Goal: Task Accomplishment & Management: Complete application form

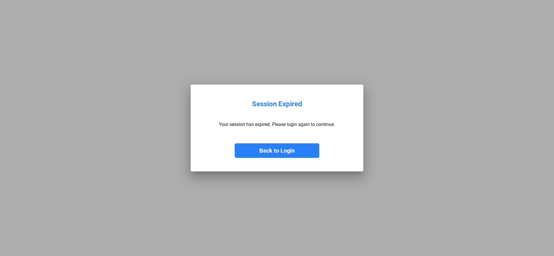
click at [272, 152] on button "Back to Login" at bounding box center [277, 151] width 85 height 14
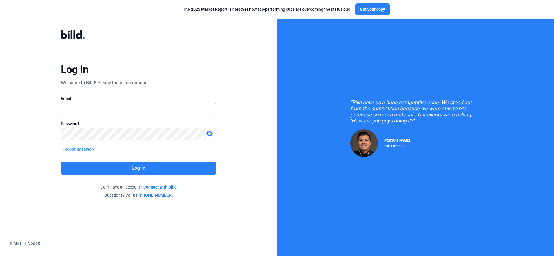
type input "[EMAIL_ADDRESS][DOMAIN_NAME]"
click at [139, 169] on button "Log in" at bounding box center [138, 168] width 155 height 13
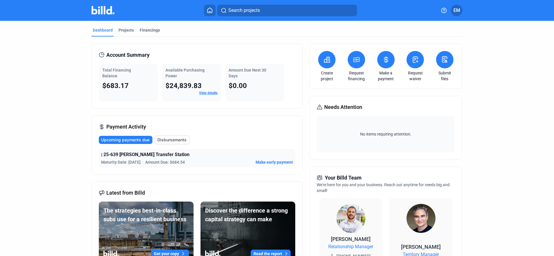
click at [327, 61] on icon at bounding box center [327, 59] width 7 height 7
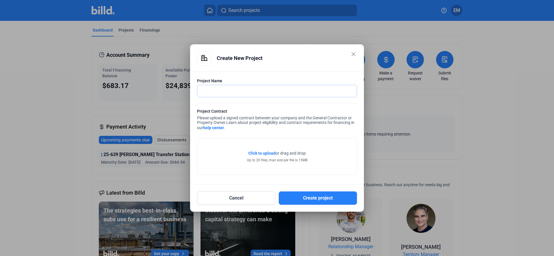
click at [202, 88] on input "text" at bounding box center [273, 91] width 153 height 12
drag, startPoint x: 216, startPoint y: 90, endPoint x: 265, endPoint y: 91, distance: 48.4
click at [265, 91] on input "25-643 vb bREAK sPACEW" at bounding box center [276, 91] width 159 height 12
type input "25-643 VB Break Spaces"
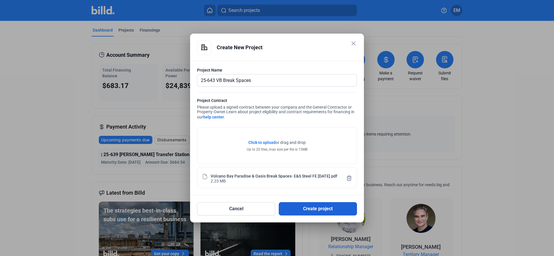
click at [316, 210] on button "Create project" at bounding box center [318, 208] width 78 height 13
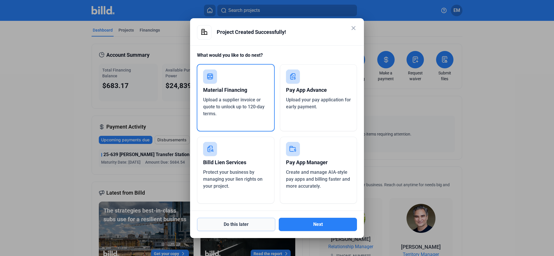
click at [239, 224] on button "Do this later" at bounding box center [236, 224] width 78 height 13
